Goal: Information Seeking & Learning: Learn about a topic

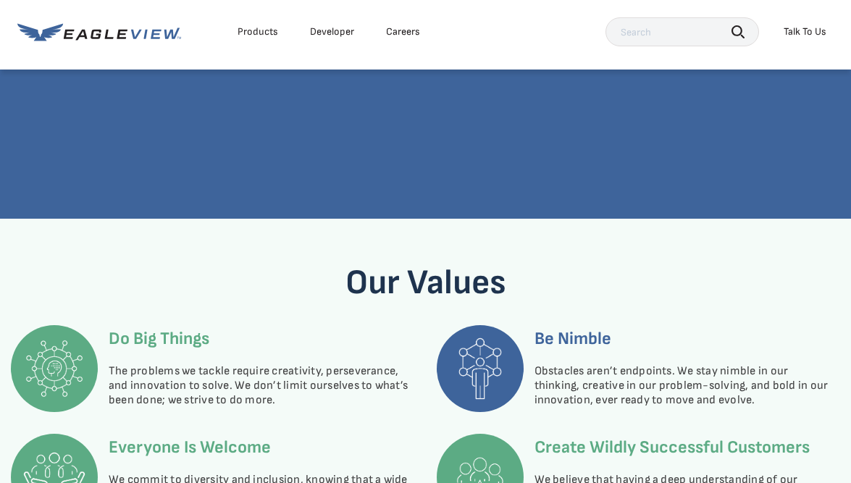
scroll to position [2940, 0]
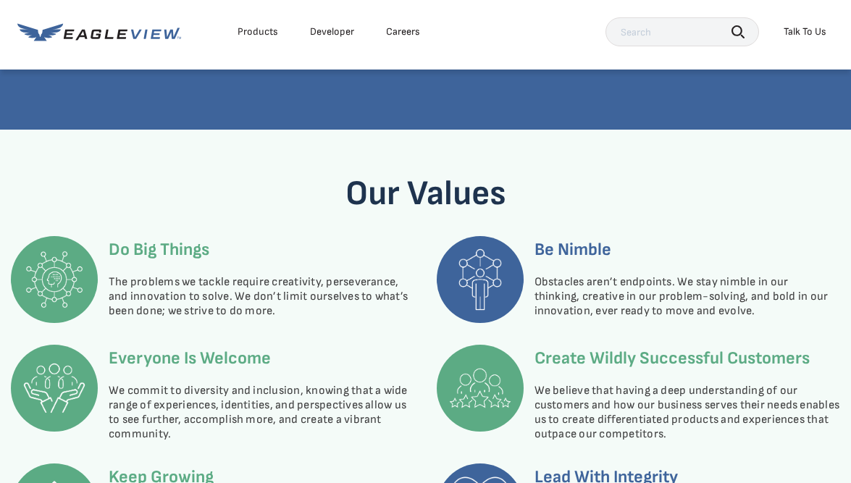
scroll to position [3031, 0]
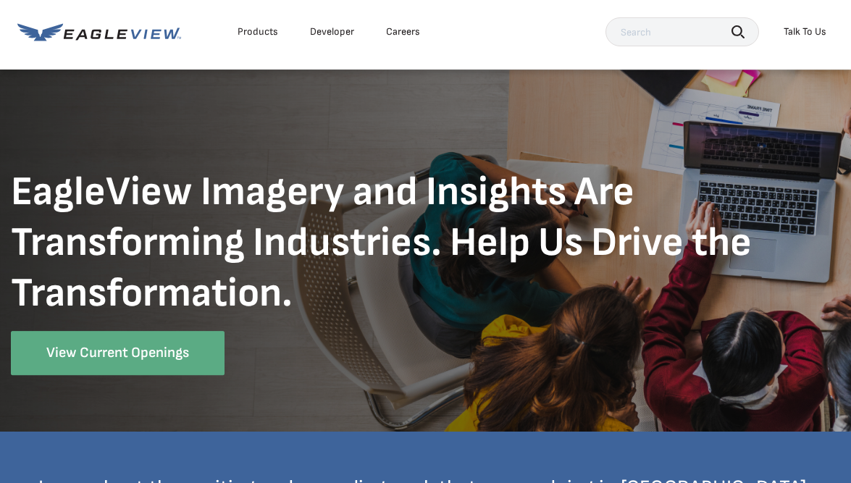
click at [253, 31] on div "Products" at bounding box center [257, 31] width 41 height 13
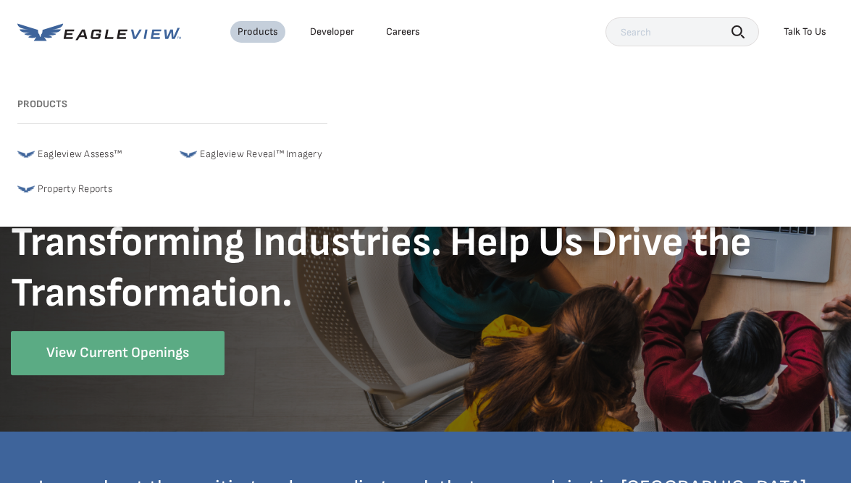
click at [104, 148] on span "Eagleview Assess™" at bounding box center [80, 154] width 84 height 17
